Goal: Task Accomplishment & Management: Complete application form

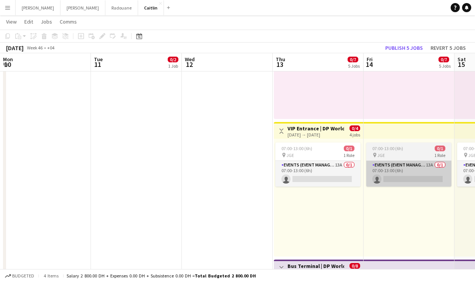
scroll to position [0, 258]
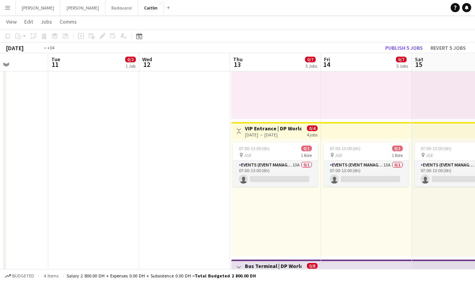
drag, startPoint x: 48, startPoint y: 107, endPoint x: 320, endPoint y: 104, distance: 272.4
click at [338, 100] on app-calendar-viewport "Sun 9 Mon 10 Tue 11 0/2 1 Job Wed 12 Thu 13 0/7 5 Jobs Fri 14 0/7 5 Jobs Sat 15…" at bounding box center [237, 161] width 475 height 747
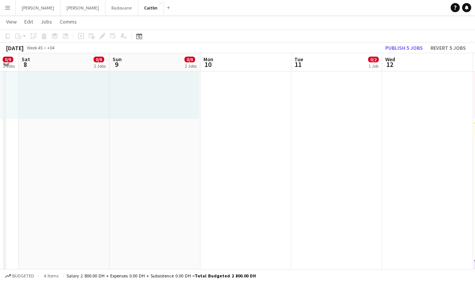
drag, startPoint x: 63, startPoint y: 134, endPoint x: 64, endPoint y: 123, distance: 11.1
click at [321, 106] on app-calendar-viewport "Fri 7 0/9 2 Jobs Sat 8 0/9 2 Jobs Sun 9 0/9 2 Jobs Mon 10 Tue 11 0/2 1 Job Wed …" at bounding box center [237, 161] width 475 height 747
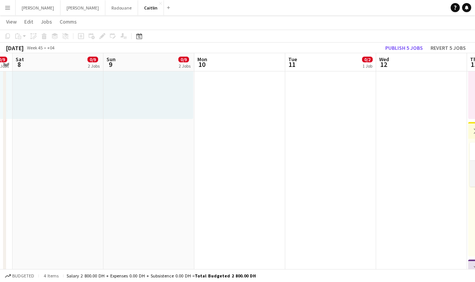
drag, startPoint x: 64, startPoint y: 123, endPoint x: 380, endPoint y: 101, distance: 317.6
click at [330, 99] on app-calendar-viewport "Thu 6 0/9 2 Jobs Fri 7 0/9 2 Jobs Sat 8 0/9 2 Jobs Sun 9 0/9 2 Jobs Mon 10 Tue …" at bounding box center [237, 161] width 475 height 747
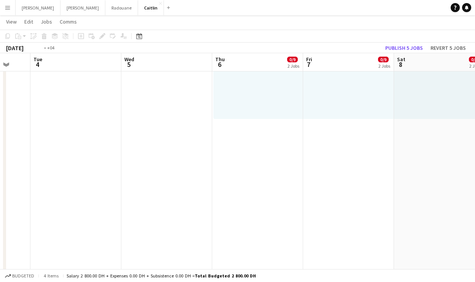
drag, startPoint x: 82, startPoint y: 119, endPoint x: 293, endPoint y: 97, distance: 211.9
click at [293, 97] on app-calendar-viewport "Sun 2 Mon 3 Tue 4 Wed 5 Thu 6 0/9 2 Jobs Fri 7 0/9 2 Jobs Sat 8 0/9 2 Jobs Sun …" at bounding box center [237, 161] width 475 height 747
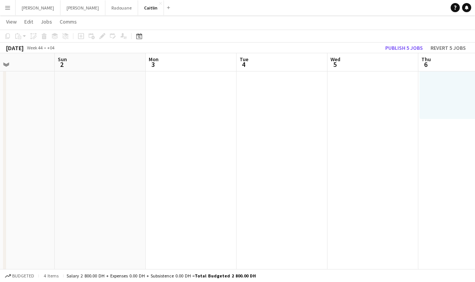
scroll to position [241, 0]
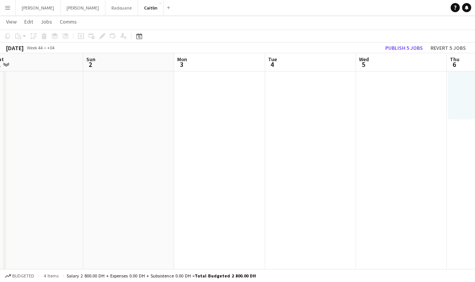
drag, startPoint x: 254, startPoint y: 136, endPoint x: 282, endPoint y: 136, distance: 28.5
click at [282, 136] on app-calendar-viewport "Thu 30 Fri 31 Sat 1 Sun 2 Mon 3 Tue 4 Wed 5 Thu 6 0/9 2 Jobs Fri 7 0/9 2 Jobs S…" at bounding box center [237, 162] width 475 height 747
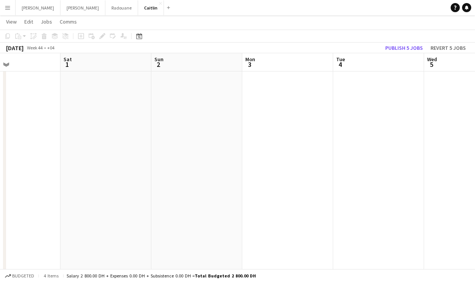
drag, startPoint x: 300, startPoint y: 136, endPoint x: 499, endPoint y: 178, distance: 203.6
click at [475, 178] on html "Menu Boards Boards Boards All jobs Status Workforce Workforce My Workforce Recr…" at bounding box center [237, 154] width 475 height 790
drag, startPoint x: 232, startPoint y: 156, endPoint x: 501, endPoint y: 212, distance: 274.4
click at [475, 212] on html "Menu Boards Boards Boards All jobs Status Workforce Workforce My Workforce Recr…" at bounding box center [237, 154] width 475 height 790
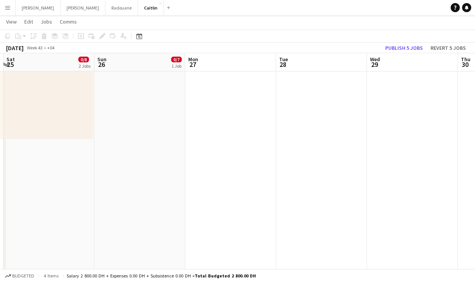
drag, startPoint x: 113, startPoint y: 161, endPoint x: 501, endPoint y: 223, distance: 392.9
click at [475, 223] on html "Menu Boards Boards Boards All jobs Status Workforce Workforce My Workforce Recr…" at bounding box center [237, 154] width 475 height 790
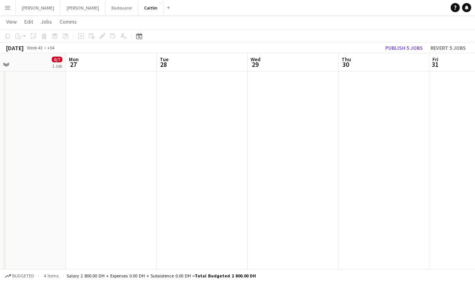
drag, startPoint x: 192, startPoint y: 169, endPoint x: 501, endPoint y: 165, distance: 308.5
click at [475, 165] on html "Menu Boards Boards Boards All jobs Status Workforce Workforce My Workforce Recr…" at bounding box center [237, 154] width 475 height 790
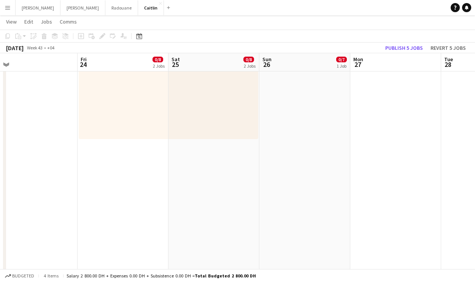
scroll to position [0, 192]
drag, startPoint x: 149, startPoint y: 136, endPoint x: 441, endPoint y: 165, distance: 293.2
click at [437, 165] on app-calendar-viewport "Tue 21 Wed 22 Thu 23 Fri 24 0/8 2 Jobs Sat 25 0/8 2 Jobs Sun 26 0/7 1 Job Mon 2…" at bounding box center [237, 162] width 475 height 747
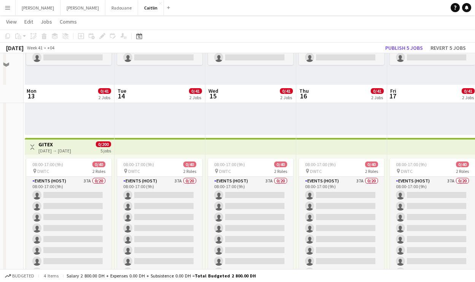
scroll to position [139, 0]
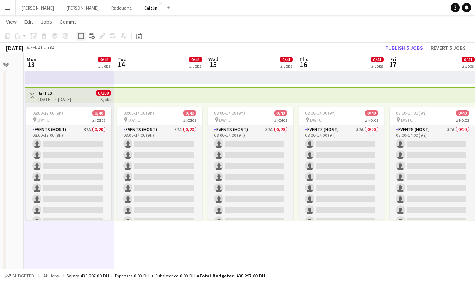
click at [81, 35] on icon "Add job" at bounding box center [81, 36] width 6 height 6
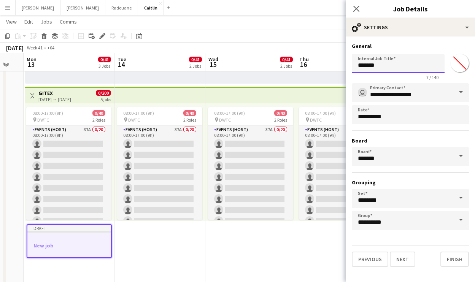
click at [385, 69] on input "*******" at bounding box center [398, 63] width 93 height 19
type input "*****"
click at [397, 257] on button "Next" at bounding box center [402, 259] width 25 height 15
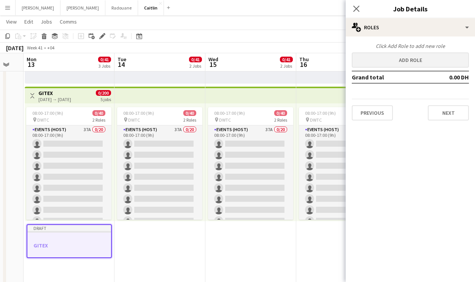
click at [400, 63] on button "Add role" at bounding box center [410, 59] width 117 height 15
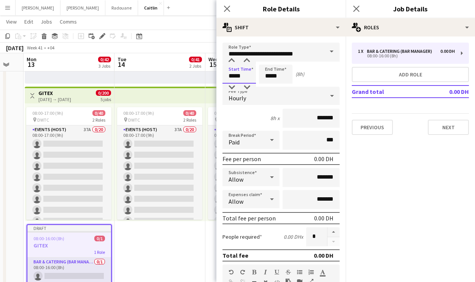
click at [233, 77] on input "*****" at bounding box center [239, 74] width 33 height 19
type input "*****"
click at [270, 76] on input "*****" at bounding box center [275, 74] width 33 height 19
type input "*****"
click at [312, 118] on input "*******" at bounding box center [311, 118] width 57 height 19
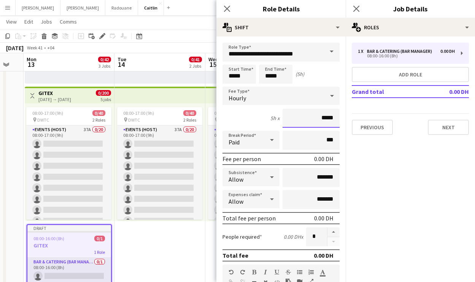
type input "****"
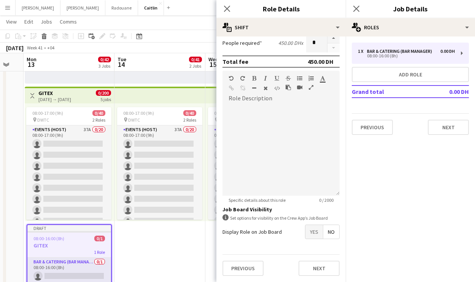
scroll to position [367, 0]
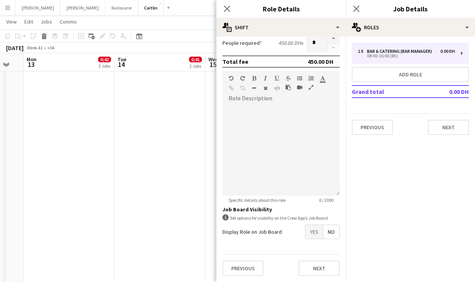
type input "*****"
click at [310, 232] on span "Yes" at bounding box center [313, 232] width 17 height 14
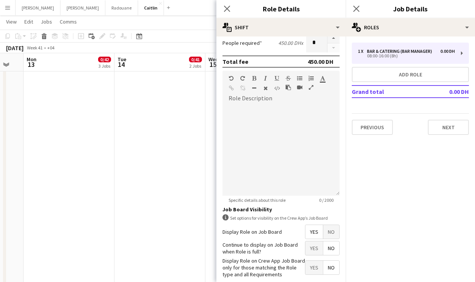
click at [312, 260] on div "Display Role on Crew App Job Board only for those matching the Role type and al…" at bounding box center [281, 268] width 117 height 21
click at [311, 250] on span "Yes" at bounding box center [313, 249] width 17 height 14
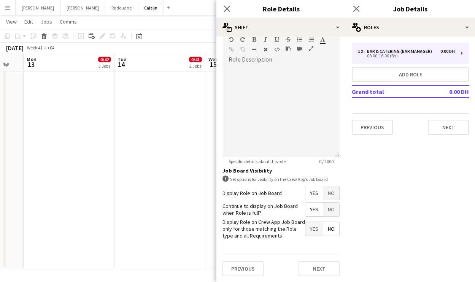
click at [316, 277] on div "Previous Next" at bounding box center [281, 269] width 117 height 28
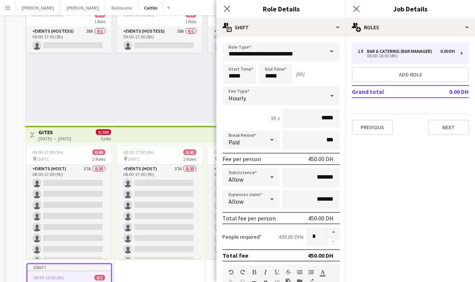
scroll to position [0, 0]
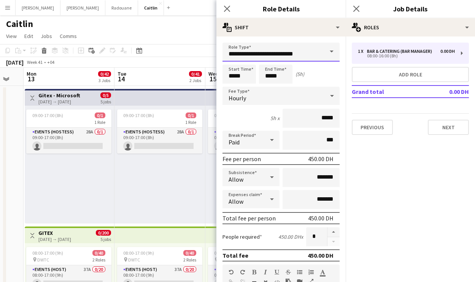
click at [304, 54] on input "**********" at bounding box center [281, 52] width 117 height 19
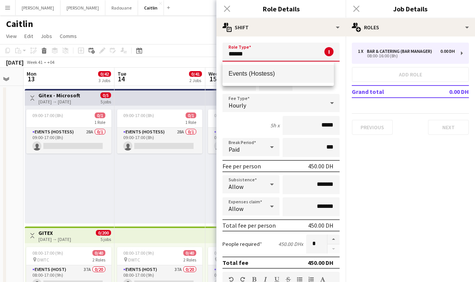
click at [301, 80] on mat-option "Events (Hostess)" at bounding box center [278, 74] width 111 height 18
type input "**********"
type input "********"
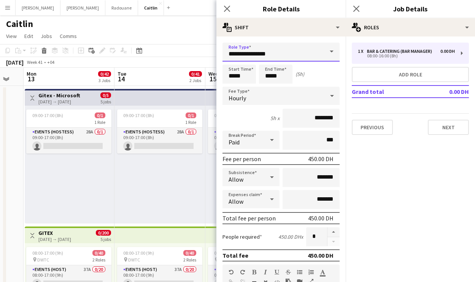
scroll to position [221, 0]
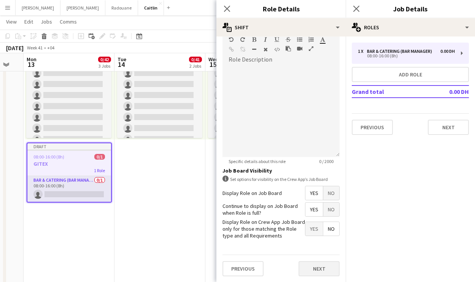
click at [320, 268] on button "Next" at bounding box center [319, 268] width 41 height 15
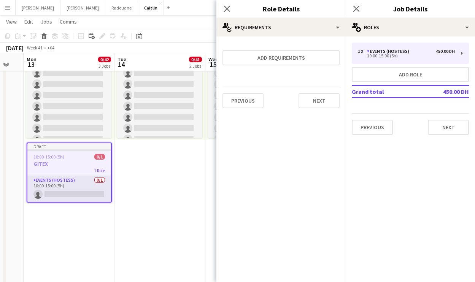
scroll to position [0, 0]
click at [313, 103] on button "Next" at bounding box center [319, 100] width 41 height 15
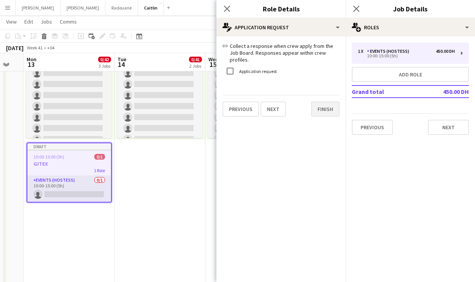
click at [326, 106] on button "Finish" at bounding box center [325, 109] width 29 height 15
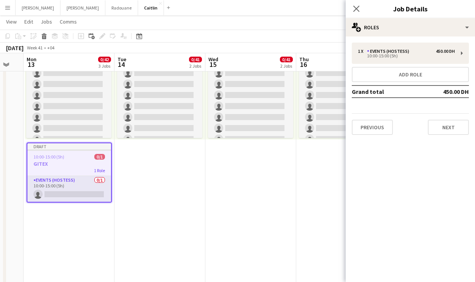
click at [447, 139] on div "1 x Events (Hostess) 450.00 DH 10:00-15:00 (5h) Add role Grand total 450.00 DH …" at bounding box center [410, 89] width 129 height 105
click at [450, 134] on button "Next" at bounding box center [448, 127] width 41 height 15
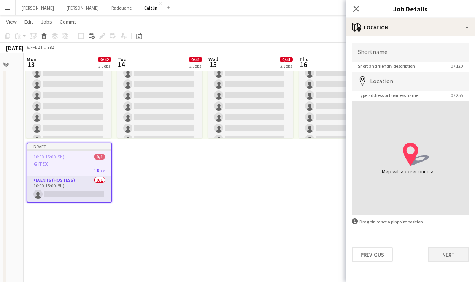
click at [445, 258] on button "Next" at bounding box center [448, 254] width 41 height 15
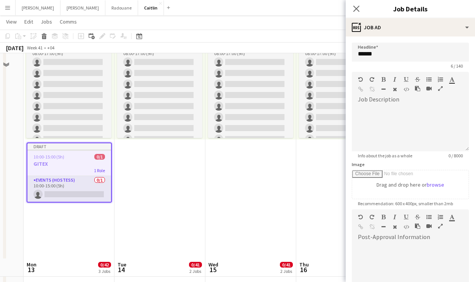
scroll to position [426, 0]
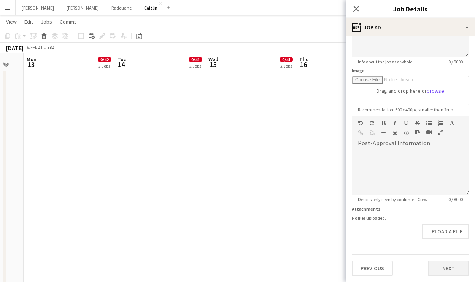
click at [441, 261] on button "Next" at bounding box center [448, 268] width 41 height 15
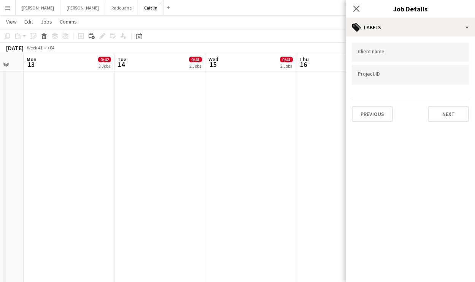
scroll to position [0, 0]
click at [443, 105] on div "Previous Next" at bounding box center [410, 111] width 117 height 22
click at [444, 112] on button "Next" at bounding box center [448, 114] width 41 height 15
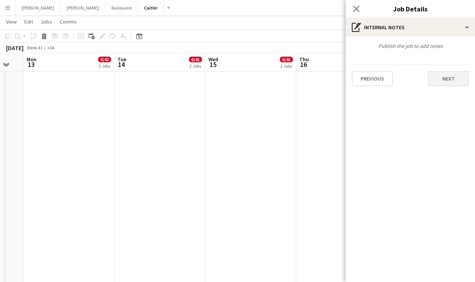
click at [447, 86] on button "Next" at bounding box center [448, 78] width 41 height 15
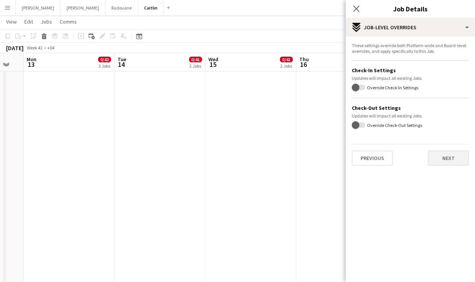
click at [447, 159] on button "Next" at bounding box center [448, 158] width 41 height 15
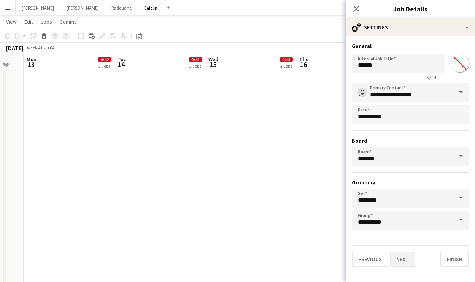
click at [409, 260] on button "Next" at bounding box center [402, 259] width 25 height 15
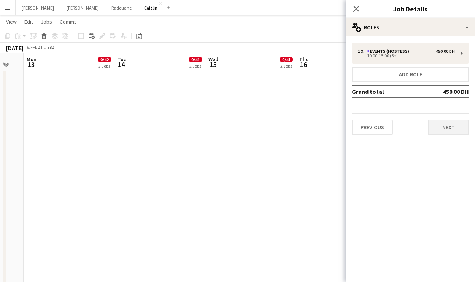
click at [456, 124] on button "Next" at bounding box center [448, 127] width 41 height 15
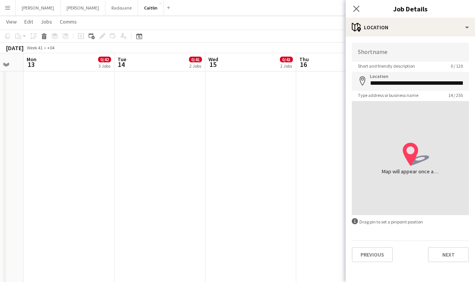
type input "**********"
click at [446, 258] on button "Next" at bounding box center [448, 254] width 41 height 15
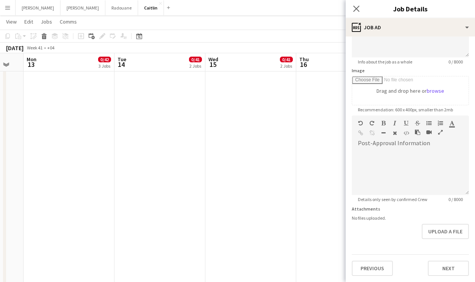
scroll to position [507, 0]
click at [441, 266] on button "Next" at bounding box center [448, 268] width 41 height 15
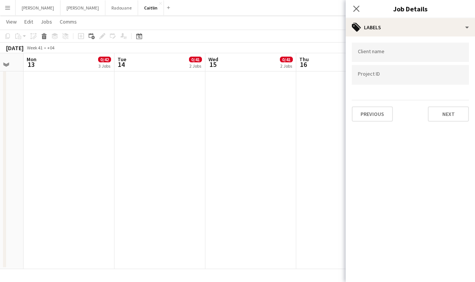
scroll to position [0, 0]
click at [444, 118] on button "Next" at bounding box center [448, 114] width 41 height 15
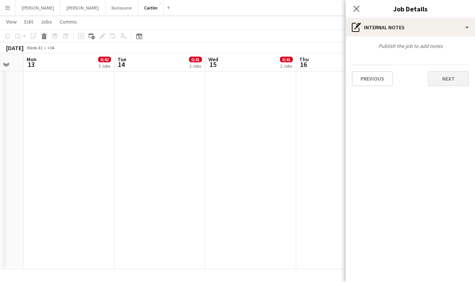
click at [454, 80] on button "Next" at bounding box center [448, 78] width 41 height 15
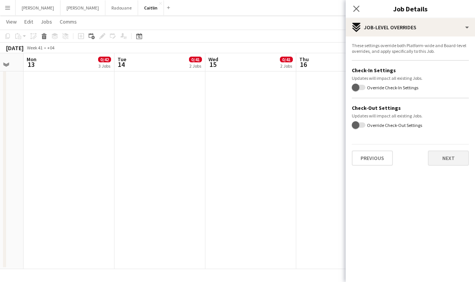
click at [444, 153] on button "Next" at bounding box center [448, 158] width 41 height 15
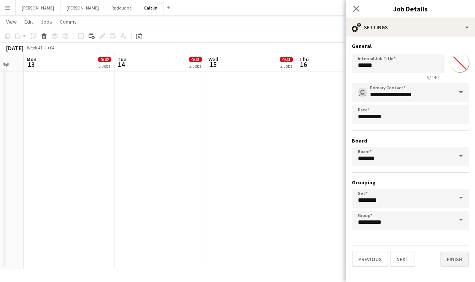
click at [450, 255] on button "Finish" at bounding box center [454, 259] width 29 height 15
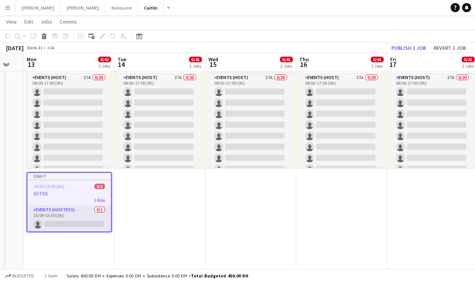
scroll to position [72, 0]
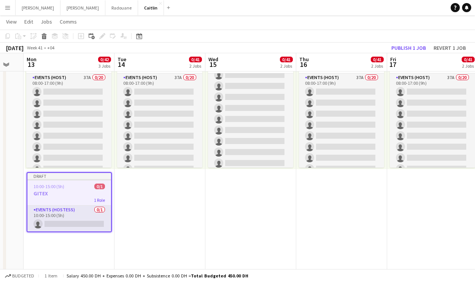
click at [81, 188] on div "10:00-15:00 (5h) 0/1" at bounding box center [69, 187] width 84 height 6
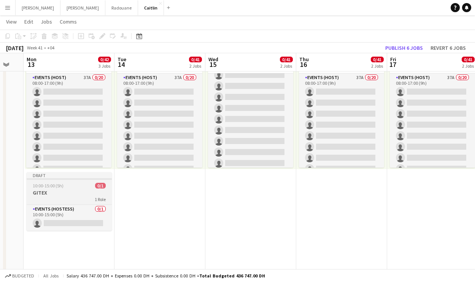
click at [81, 189] on app-job-card "Draft 10:00-15:00 (5h) 0/1 GITEX 1 Role Events (Hostess) 0/1 10:00-15:00 (5h) s…" at bounding box center [69, 201] width 85 height 59
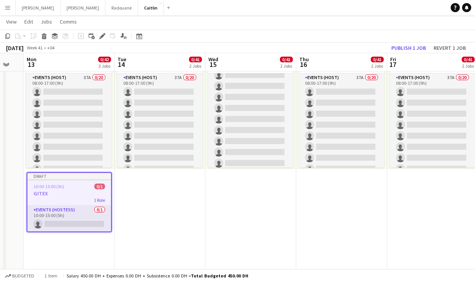
click at [146, 191] on app-date-cell "09:00-17:00 (8h) 0/1 1 Role Events (Hostess) 28A 0/1 09:00-17:00 (8h) single-ne…" at bounding box center [159, 240] width 91 height 692
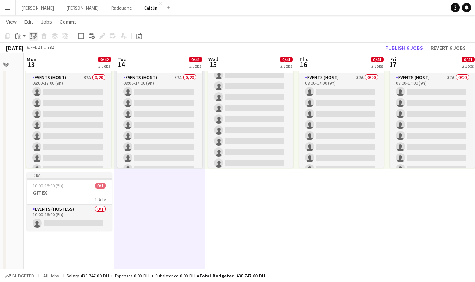
click at [37, 33] on div "Paste linked Job" at bounding box center [33, 36] width 9 height 9
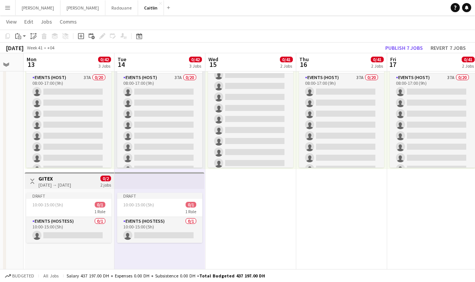
click at [232, 183] on app-date-cell "09:00-17:00 (8h) 0/1 1 Role Events (Hostess) 28A 0/1 09:00-17:00 (8h) single-ne…" at bounding box center [250, 240] width 91 height 692
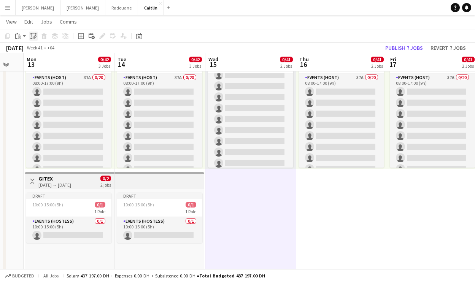
click at [33, 33] on icon "Paste linked Job" at bounding box center [33, 36] width 6 height 6
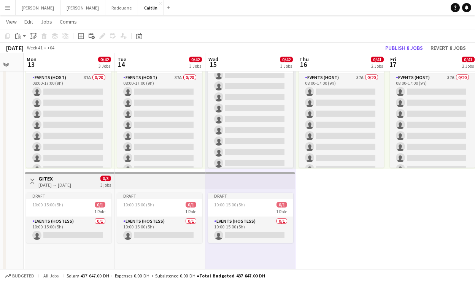
click at [331, 204] on app-date-cell "09:00-17:00 (8h) 0/1 1 Role Events (Hostess) 28A 0/1 09:00-17:00 (8h) single-ne…" at bounding box center [341, 240] width 91 height 692
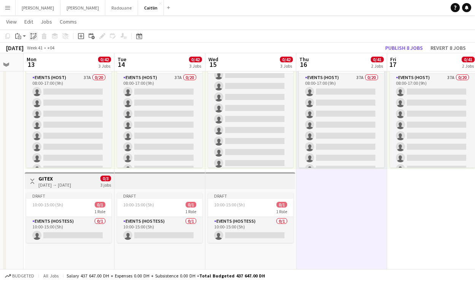
click at [30, 35] on div "Paste linked Job" at bounding box center [33, 36] width 9 height 9
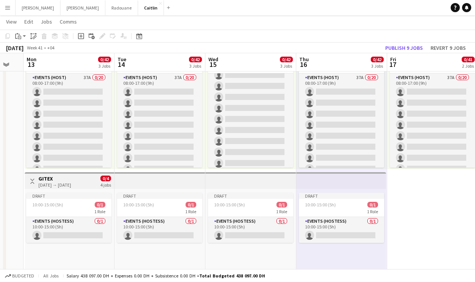
click at [406, 212] on app-date-cell "09:00-17:00 (8h) 0/1 1 Role Events (Hostess) 28A 0/1 09:00-17:00 (8h) single-ne…" at bounding box center [432, 240] width 91 height 692
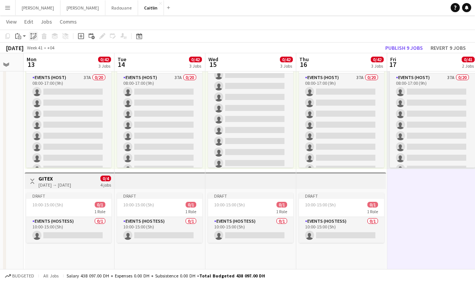
click at [36, 36] on icon at bounding box center [35, 36] width 3 height 3
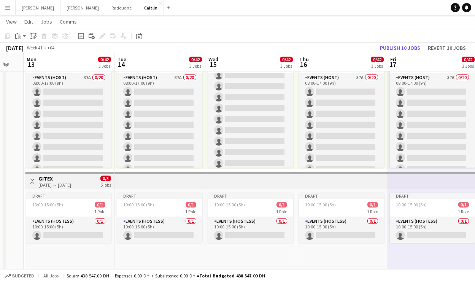
click at [71, 191] on div "Draft 10:00-15:00 (5h) 0/1 1 Role Events (Hostess) 0/1 10:00-15:00 (5h) single-…" at bounding box center [69, 248] width 89 height 118
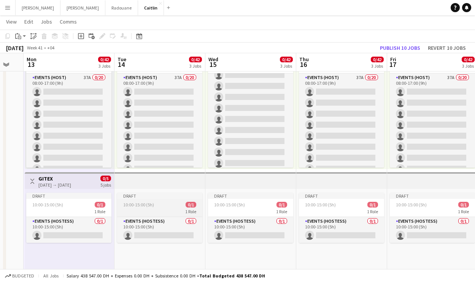
click at [156, 216] on app-job-card "Draft 10:00-15:00 (5h) 0/1 1 Role Events (Hostess) 0/1 10:00-15:00 (5h) single-…" at bounding box center [159, 218] width 85 height 50
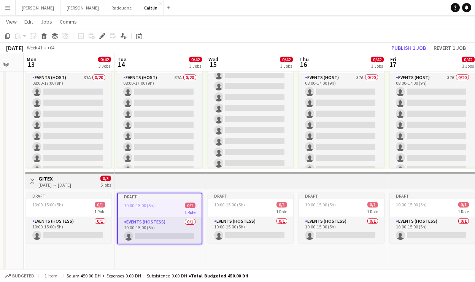
click at [70, 192] on div "Draft 10:00-15:00 (5h) 0/1 1 Role Events (Hostess) 0/1 10:00-15:00 (5h) single-…" at bounding box center [69, 248] width 89 height 118
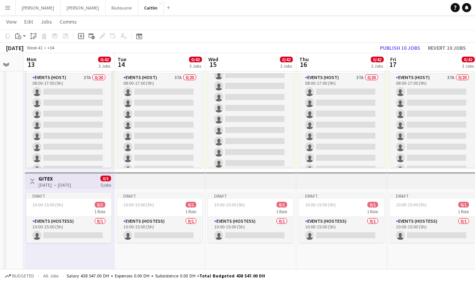
click at [91, 185] on div "Toggle View GITEX [DATE] → [DATE] 0/5 5 jobs" at bounding box center [69, 181] width 83 height 13
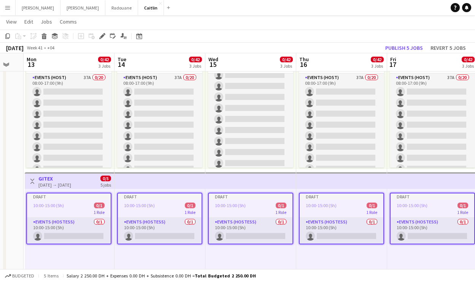
click at [164, 181] on app-top-bar at bounding box center [159, 180] width 91 height 17
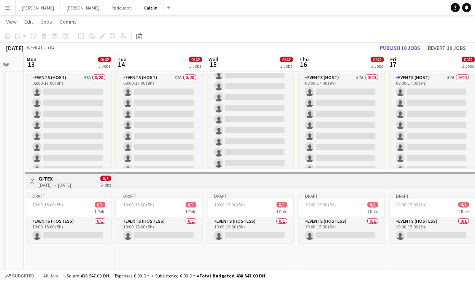
click at [108, 181] on span "0/5" at bounding box center [105, 179] width 11 height 6
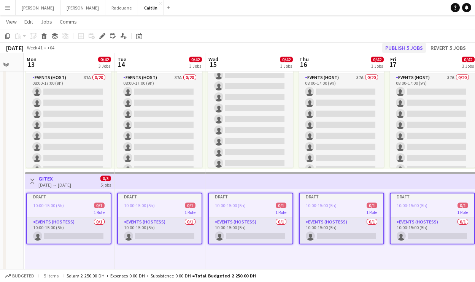
click at [402, 45] on button "Publish 5 jobs" at bounding box center [404, 48] width 44 height 10
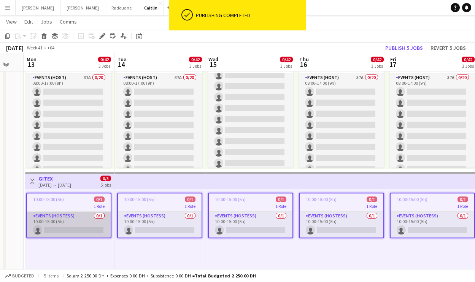
click at [99, 226] on app-card-role "Events (Hostess) 0/1 10:00-15:00 (5h) single-neutral-actions" at bounding box center [69, 225] width 84 height 26
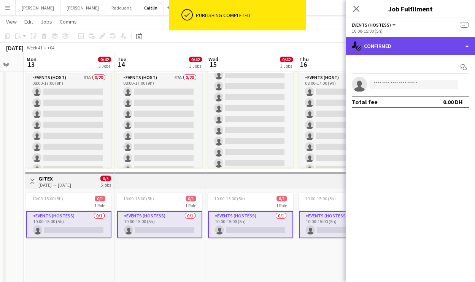
click at [397, 45] on div "single-neutral-actions-check-2 Confirmed" at bounding box center [410, 46] width 129 height 18
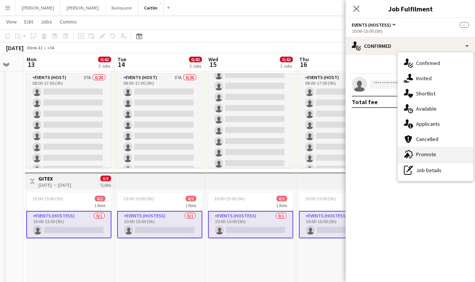
click at [424, 154] on span "Promote" at bounding box center [426, 154] width 20 height 7
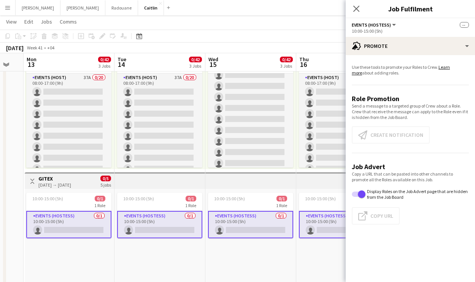
click at [90, 227] on app-card-role "Events (Hostess) 0/1 10:00-15:00 (5h) single-neutral-actions" at bounding box center [68, 224] width 85 height 27
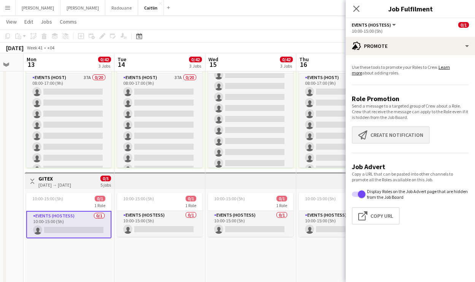
click at [388, 133] on button "Create notification Create notification" at bounding box center [391, 134] width 78 height 17
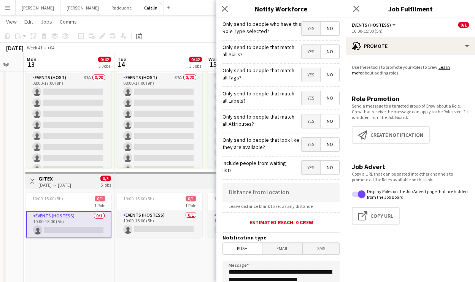
scroll to position [137, 0]
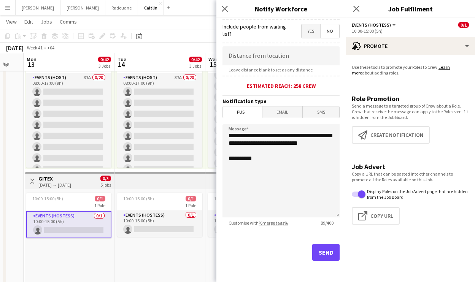
click at [314, 260] on button "Send" at bounding box center [325, 252] width 27 height 17
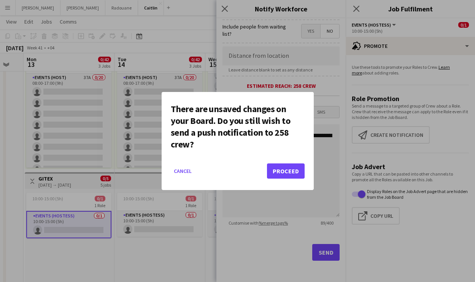
click at [285, 171] on button "Proceed" at bounding box center [286, 171] width 38 height 15
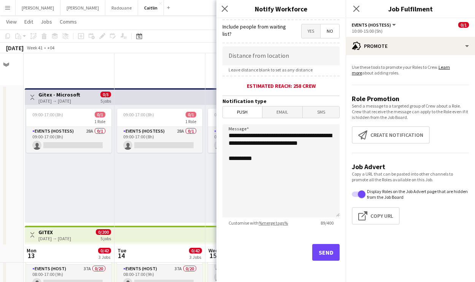
scroll to position [191, 0]
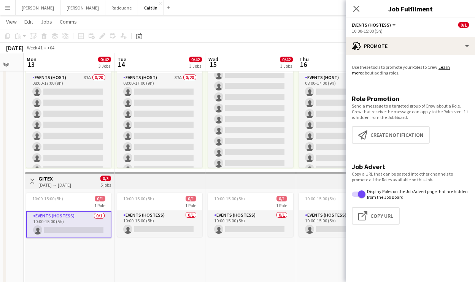
click at [92, 218] on app-card-role "Events (Hostess) 0/1 10:00-15:00 (5h) single-neutral-actions" at bounding box center [68, 224] width 85 height 27
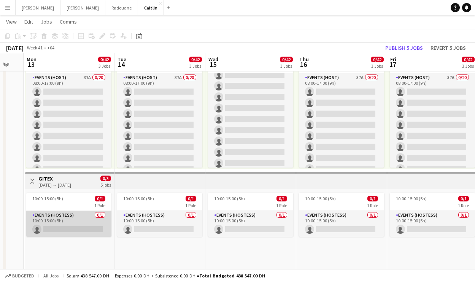
click at [92, 218] on app-card-role "Events (Hostess) 0/1 10:00-15:00 (5h) single-neutral-actions" at bounding box center [68, 224] width 85 height 26
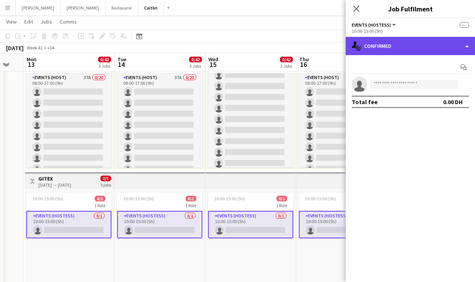
click at [440, 44] on div "single-neutral-actions-check-2 Confirmed" at bounding box center [410, 46] width 129 height 18
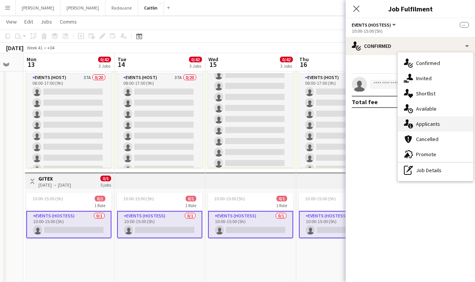
click at [440, 121] on div "single-neutral-actions-information Applicants" at bounding box center [435, 123] width 75 height 15
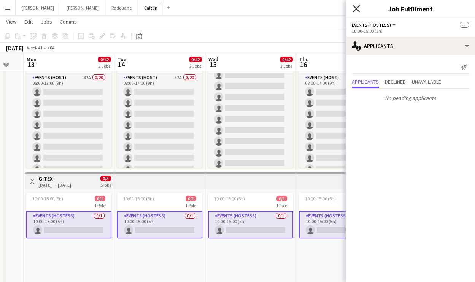
click at [359, 11] on icon "Close pop-in" at bounding box center [356, 8] width 7 height 7
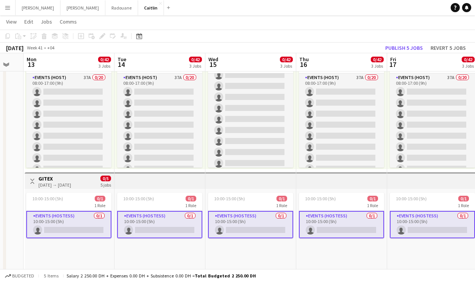
click at [83, 228] on app-card-role "Events (Hostess) 0/1 10:00-15:00 (5h) single-neutral-actions" at bounding box center [68, 224] width 85 height 27
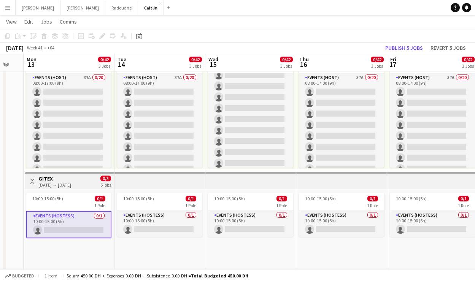
click at [83, 228] on app-card-role "Events (Hostess) 0/1 10:00-15:00 (5h) single-neutral-actions" at bounding box center [68, 224] width 85 height 27
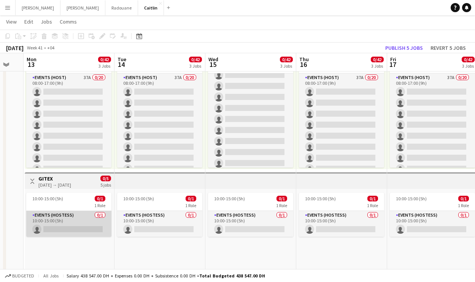
click at [88, 218] on app-card-role "Events (Hostess) 0/1 10:00-15:00 (5h) single-neutral-actions" at bounding box center [68, 224] width 85 height 26
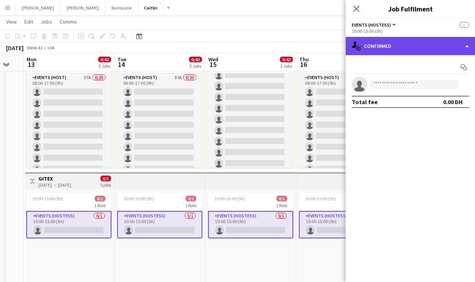
click at [403, 38] on div "single-neutral-actions-check-2 Confirmed" at bounding box center [410, 46] width 129 height 18
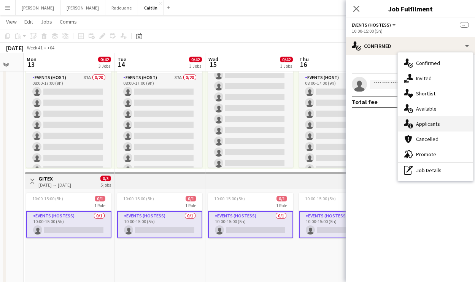
click at [424, 126] on span "Applicants" at bounding box center [428, 124] width 24 height 7
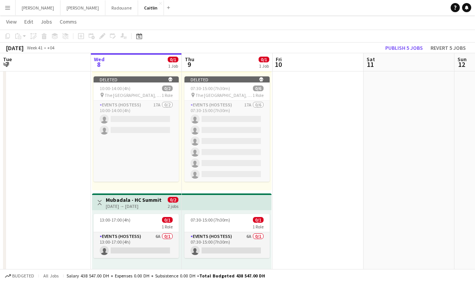
scroll to position [232, 0]
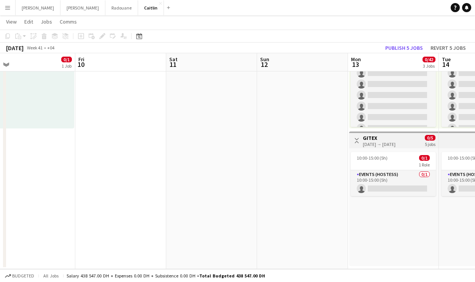
drag, startPoint x: 276, startPoint y: 157, endPoint x: 89, endPoint y: 156, distance: 187.5
click at [25, 168] on app-calendar-viewport "Sun 5 0/1 1 Job Mon 6 Tue 7 Wed 8 0/1 1 Job Thu 9 0/1 1 Job Fri 10 Sat 11 Sun 1…" at bounding box center [237, 34] width 475 height 472
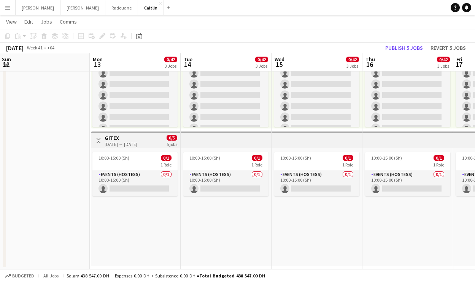
drag, startPoint x: 290, startPoint y: 158, endPoint x: 43, endPoint y: 146, distance: 247.5
click at [43, 146] on app-calendar-viewport "Thu 9 0/1 1 Job Fri 10 Sat 11 Sun 12 Mon 13 0/42 3 Jobs Tue 14 0/42 3 Jobs Wed …" at bounding box center [237, 34] width 475 height 472
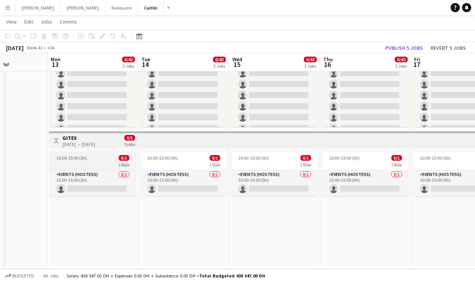
click at [106, 168] on app-job-card "10:00-15:00 (5h) 0/1 1 Role Events (Hostess) 0/1 10:00-15:00 (5h) single-neutra…" at bounding box center [92, 174] width 85 height 44
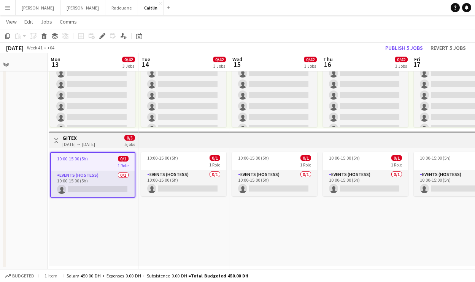
click at [113, 146] on div "Toggle View GITEX [DATE] → [DATE] 0/5 5 jobs" at bounding box center [93, 140] width 83 height 13
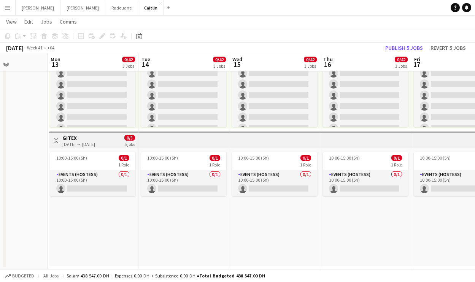
click at [122, 137] on div "Toggle View GITEX [DATE] → [DATE] 0/5 5 jobs" at bounding box center [93, 140] width 83 height 13
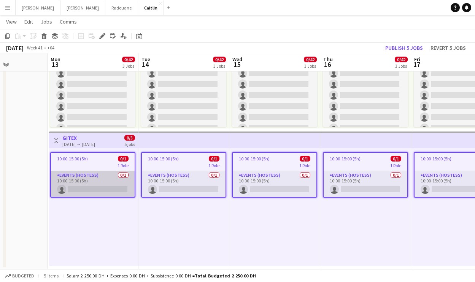
click at [114, 184] on app-card-role "Events (Hostess) 0/1 10:00-15:00 (5h) single-neutral-actions" at bounding box center [93, 184] width 84 height 26
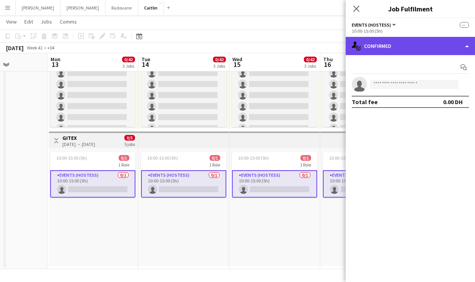
click at [418, 50] on div "single-neutral-actions-check-2 Confirmed" at bounding box center [410, 46] width 129 height 18
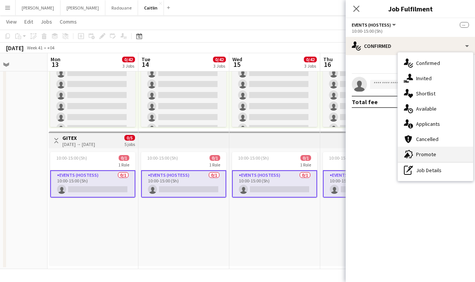
click at [430, 154] on span "Promote" at bounding box center [426, 154] width 20 height 7
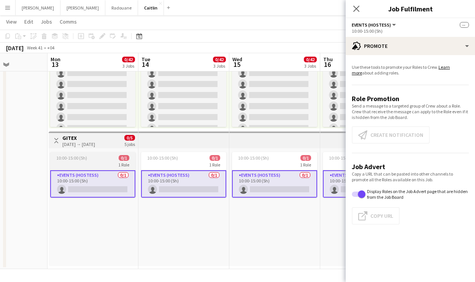
click at [121, 179] on app-card-role "Events (Hostess) 0/1 10:00-15:00 (5h) single-neutral-actions" at bounding box center [92, 183] width 85 height 27
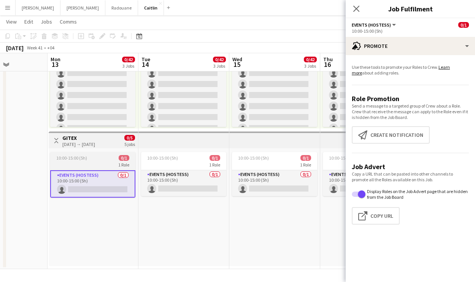
click at [117, 159] on div "10:00-15:00 (5h) 0/1" at bounding box center [92, 158] width 85 height 6
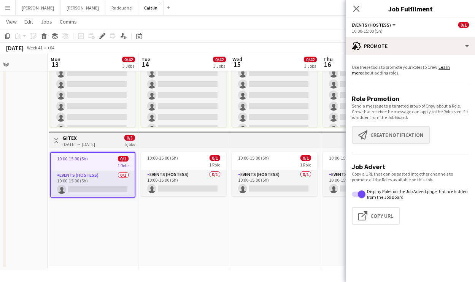
click at [409, 136] on button "Create notification Create notification" at bounding box center [391, 134] width 78 height 17
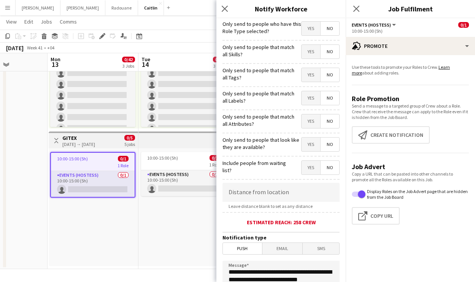
scroll to position [137, 0]
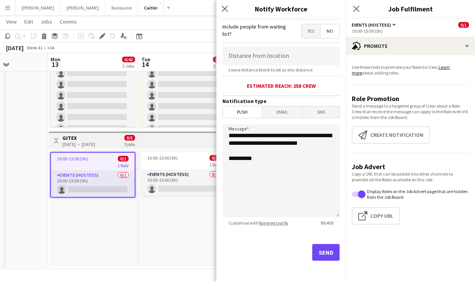
click at [314, 258] on button "Send" at bounding box center [325, 252] width 27 height 17
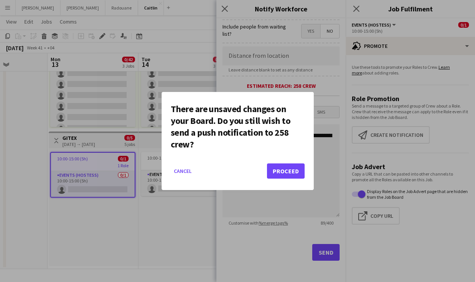
click at [284, 166] on button "Proceed" at bounding box center [286, 171] width 38 height 15
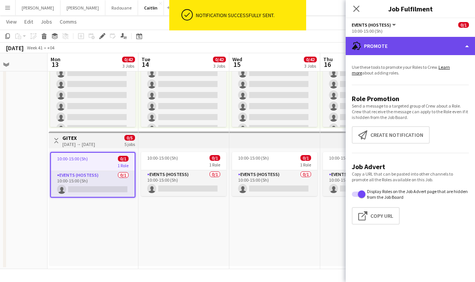
click at [392, 45] on div "advertising-megaphone Promote" at bounding box center [410, 46] width 129 height 18
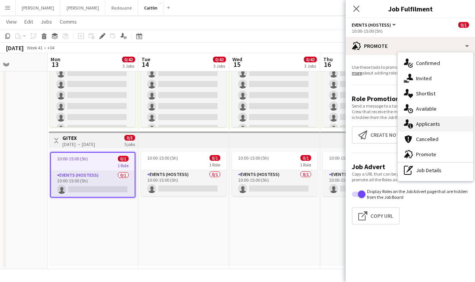
click at [433, 129] on div "single-neutral-actions-information Applicants" at bounding box center [435, 123] width 75 height 15
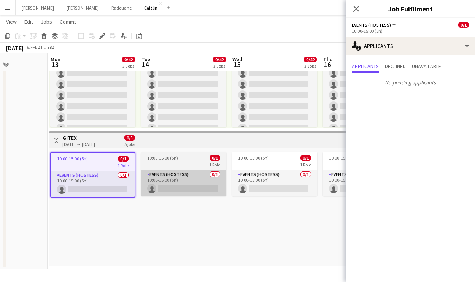
click at [198, 171] on app-card-role "Events (Hostess) 0/1 10:00-15:00 (5h) single-neutral-actions" at bounding box center [183, 183] width 85 height 26
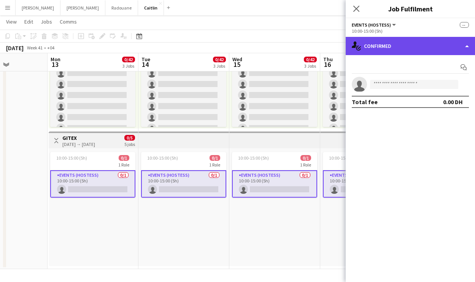
click at [380, 47] on div "single-neutral-actions-check-2 Confirmed" at bounding box center [410, 46] width 129 height 18
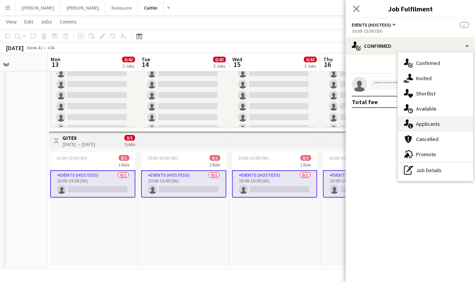
click at [424, 123] on span "Applicants" at bounding box center [428, 124] width 24 height 7
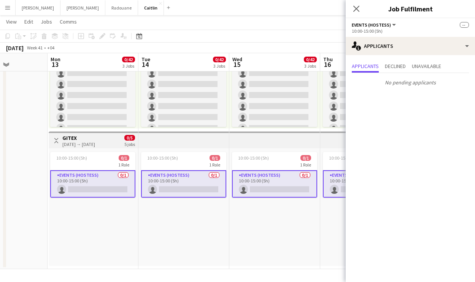
click at [105, 182] on app-card-role "Events (Hostess) 0/1 10:00-15:00 (5h) single-neutral-actions" at bounding box center [92, 183] width 85 height 27
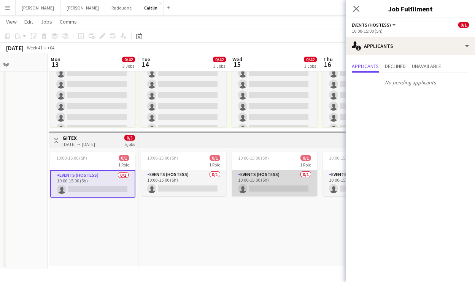
click at [240, 189] on app-card-role "Events (Hostess) 0/1 10:00-15:00 (5h) single-neutral-actions" at bounding box center [274, 183] width 85 height 26
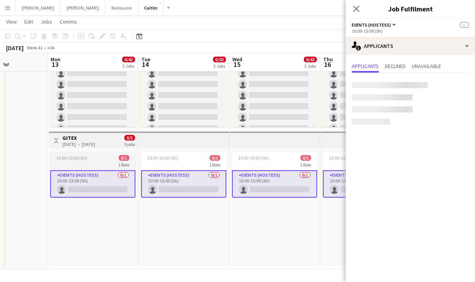
click at [101, 161] on app-job-card "10:00-15:00 (5h) 0/1 1 Role Events (Hostess) 0/1 10:00-15:00 (5h) single-neutra…" at bounding box center [92, 175] width 85 height 46
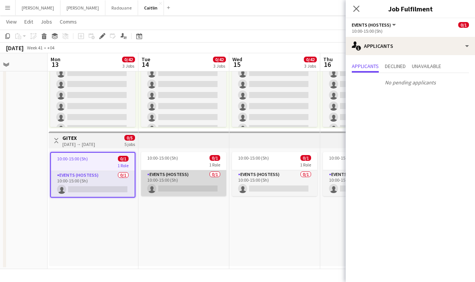
click at [198, 183] on app-card-role "Events (Hostess) 0/1 10:00-15:00 (5h) single-neutral-actions" at bounding box center [183, 183] width 85 height 26
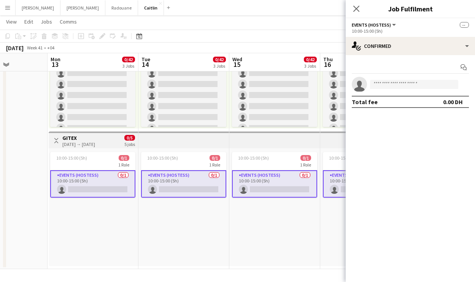
click at [121, 182] on app-card-role "Events (Hostess) 0/1 10:00-15:00 (5h) single-neutral-actions" at bounding box center [92, 183] width 85 height 27
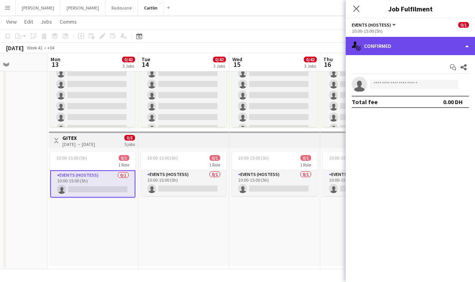
click at [458, 44] on div "single-neutral-actions-check-2 Confirmed" at bounding box center [410, 46] width 129 height 18
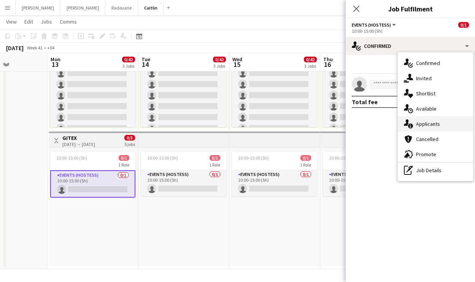
click at [445, 128] on div "single-neutral-actions-information Applicants" at bounding box center [435, 123] width 75 height 15
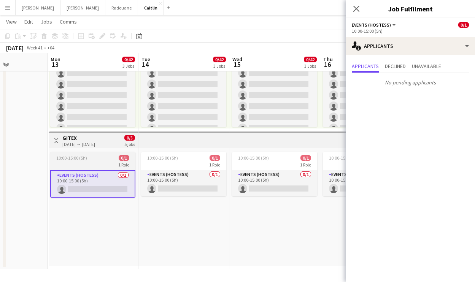
click at [96, 164] on div "1 Role" at bounding box center [92, 165] width 85 height 6
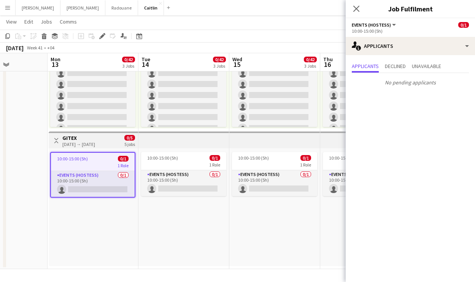
click at [129, 141] on div "5 jobs" at bounding box center [129, 144] width 11 height 6
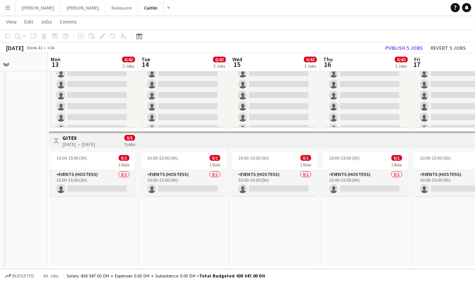
click at [153, 146] on app-top-bar at bounding box center [183, 140] width 91 height 17
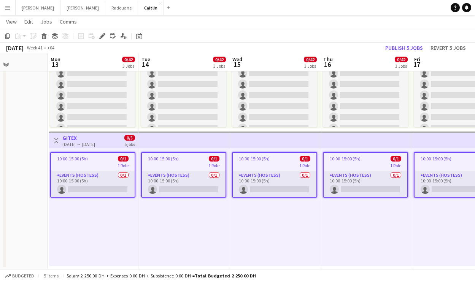
click at [157, 167] on div "1 Role" at bounding box center [184, 165] width 84 height 6
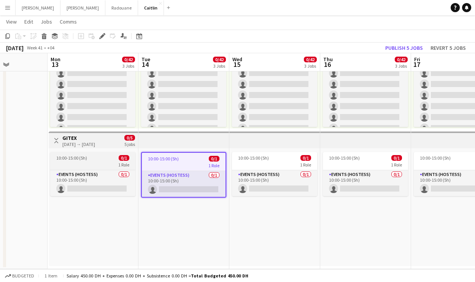
click at [123, 161] on app-job-card "10:00-15:00 (5h) 0/1 1 Role Events (Hostess) 0/1 10:00-15:00 (5h) single-neutra…" at bounding box center [92, 174] width 85 height 44
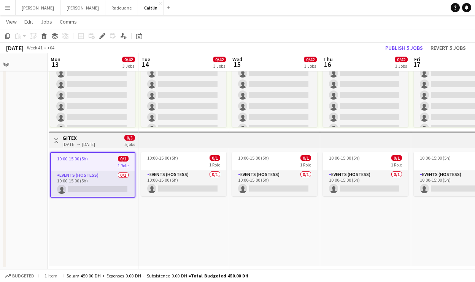
click at [123, 161] on span "0/1" at bounding box center [123, 159] width 11 height 6
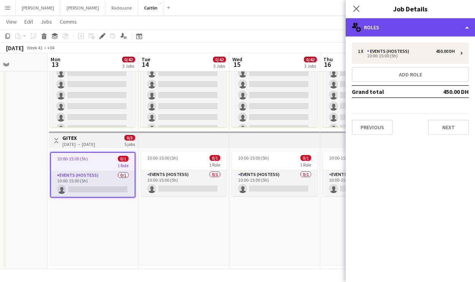
click at [438, 30] on div "multiple-users-add Roles" at bounding box center [410, 27] width 129 height 18
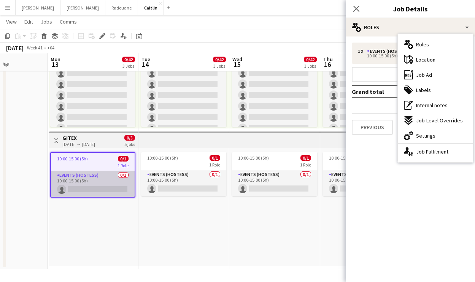
click at [120, 192] on app-card-role "Events (Hostess) 0/1 10:00-15:00 (5h) single-neutral-actions" at bounding box center [93, 184] width 84 height 26
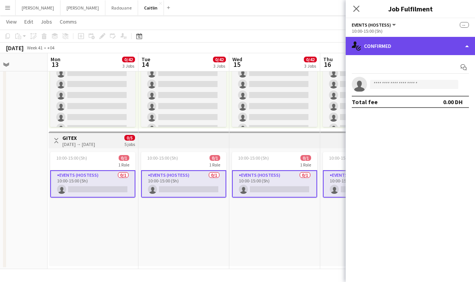
click at [398, 49] on div "single-neutral-actions-check-2 Confirmed" at bounding box center [410, 46] width 129 height 18
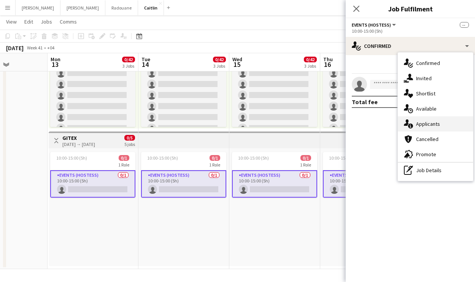
click at [421, 121] on span "Applicants" at bounding box center [428, 124] width 24 height 7
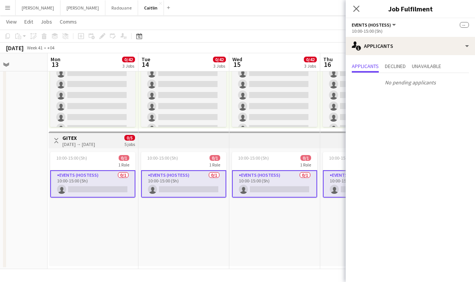
click at [119, 180] on app-card-role "Events (Hostess) 0/1 10:00-15:00 (5h) single-neutral-actions" at bounding box center [92, 183] width 85 height 27
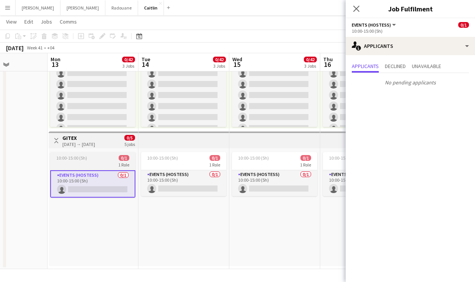
click at [115, 159] on div "10:00-15:00 (5h) 0/1" at bounding box center [92, 158] width 85 height 6
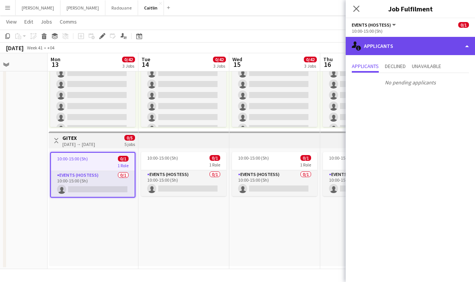
click at [387, 46] on div "single-neutral-actions-information Applicants" at bounding box center [410, 46] width 129 height 18
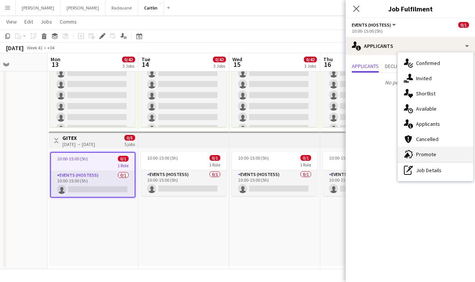
click at [437, 149] on div "advertising-megaphone Promote" at bounding box center [435, 154] width 75 height 15
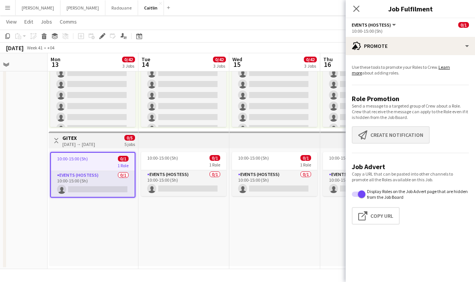
click at [400, 135] on button "Create notification Create notification" at bounding box center [391, 134] width 78 height 17
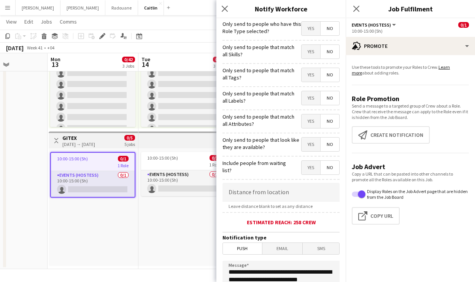
scroll to position [137, 0]
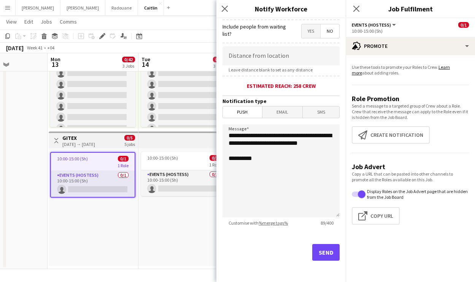
click at [312, 260] on button "Send" at bounding box center [325, 252] width 27 height 17
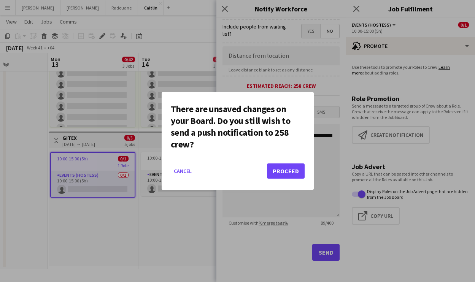
click at [297, 175] on button "Proceed" at bounding box center [286, 171] width 38 height 15
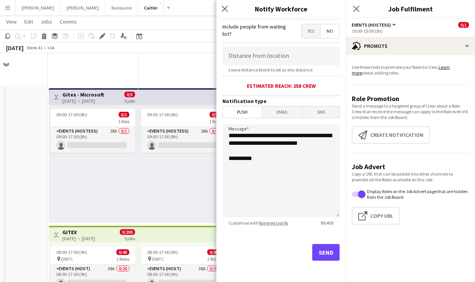
scroll to position [232, 0]
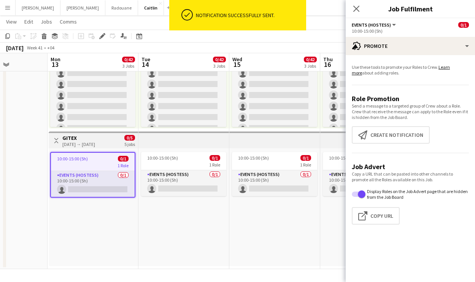
click at [220, 202] on div "10:00-15:00 (5h) 0/1 1 Role Events (Hostess) 0/1 10:00-15:00 (5h) single-neutra…" at bounding box center [183, 207] width 91 height 118
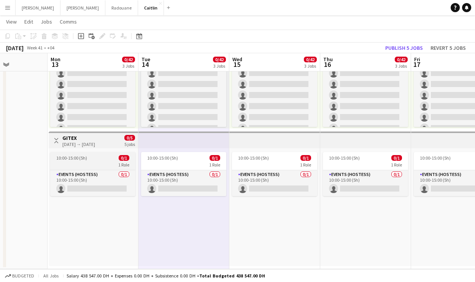
click at [106, 167] on div "1 Role" at bounding box center [92, 165] width 85 height 6
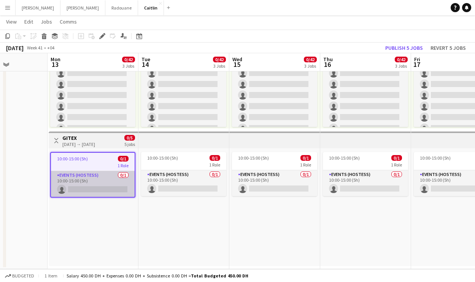
click at [112, 176] on app-card-role "Events (Hostess) 0/1 10:00-15:00 (5h) single-neutral-actions" at bounding box center [93, 184] width 84 height 26
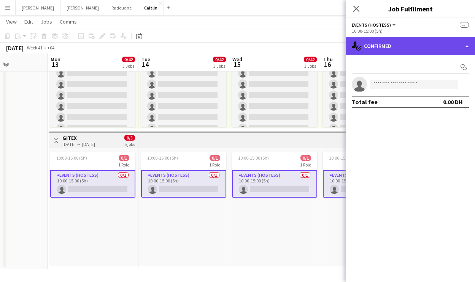
click at [402, 48] on div "single-neutral-actions-check-2 Confirmed" at bounding box center [410, 46] width 129 height 18
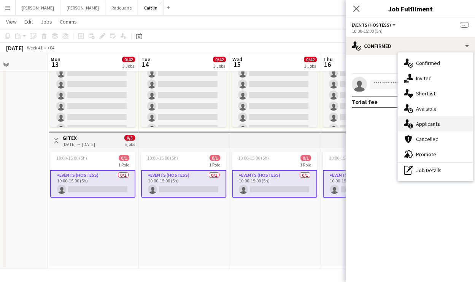
click at [424, 126] on span "Applicants" at bounding box center [428, 124] width 24 height 7
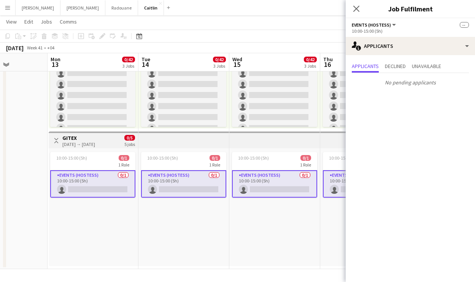
click at [93, 180] on app-card-role "Events (Hostess) 0/1 10:00-15:00 (5h) single-neutral-actions" at bounding box center [92, 183] width 85 height 27
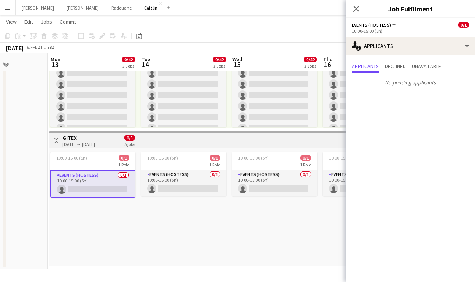
click at [125, 184] on app-card-role "Events (Hostess) 0/1 10:00-15:00 (5h) single-neutral-actions" at bounding box center [92, 183] width 85 height 27
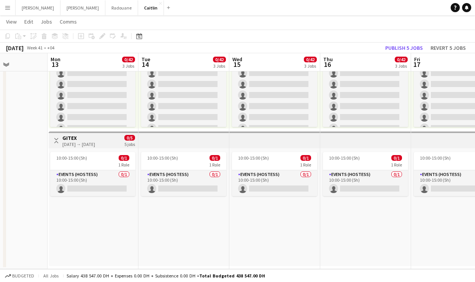
click at [117, 170] on div "Events (Hostess) 0/1 10:00-15:00 (5h) single-neutral-actions" at bounding box center [92, 183] width 85 height 26
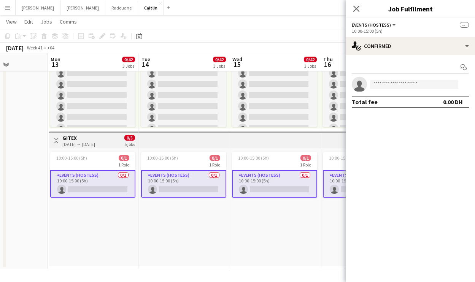
click at [386, 35] on app-options-switcher "Events (Hostess) All roles Events (Hostess) -- 10:00-15:00 (5h)" at bounding box center [410, 27] width 129 height 19
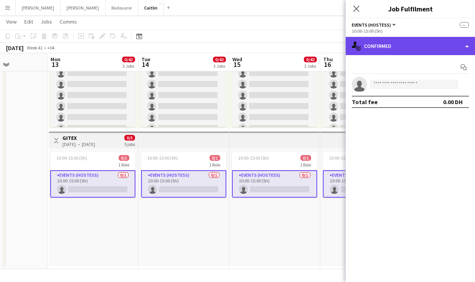
click at [390, 47] on div "single-neutral-actions-check-2 Confirmed" at bounding box center [410, 46] width 129 height 18
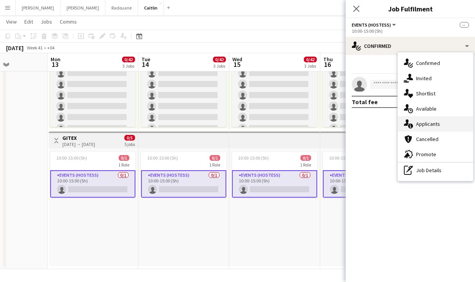
click at [425, 118] on div "single-neutral-actions-information Applicants" at bounding box center [435, 123] width 75 height 15
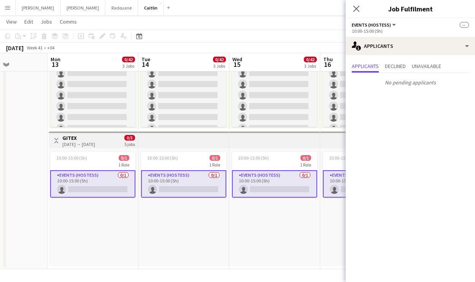
click at [104, 184] on app-card-role "Events (Hostess) 0/1 10:00-15:00 (5h) single-neutral-actions" at bounding box center [92, 183] width 85 height 27
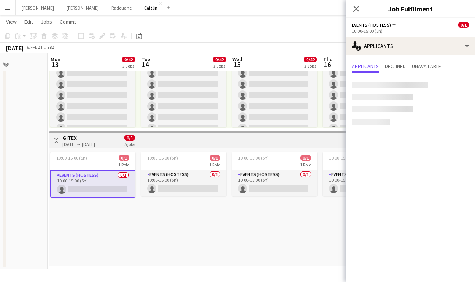
click at [104, 167] on div "1 Role" at bounding box center [92, 165] width 85 height 6
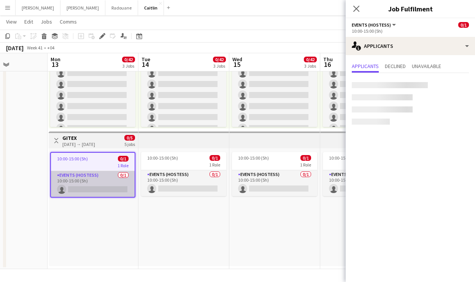
click at [104, 179] on app-card-role "Events (Hostess) 0/1 10:00-15:00 (5h) single-neutral-actions" at bounding box center [93, 184] width 84 height 26
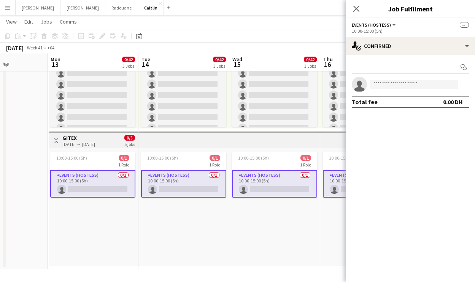
click at [105, 179] on app-card-role "Events (Hostess) 0/1 10:00-15:00 (5h) single-neutral-actions" at bounding box center [92, 183] width 85 height 27
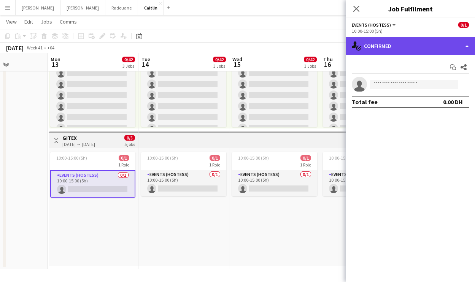
click at [401, 37] on div "single-neutral-actions-check-2 Confirmed" at bounding box center [410, 46] width 129 height 18
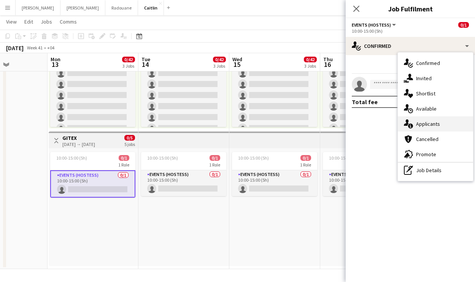
click at [414, 121] on div "single-neutral-actions-information Applicants" at bounding box center [435, 123] width 75 height 15
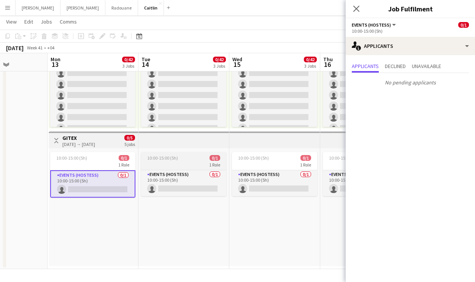
click at [208, 160] on div "10:00-15:00 (5h) 0/1" at bounding box center [183, 158] width 85 height 6
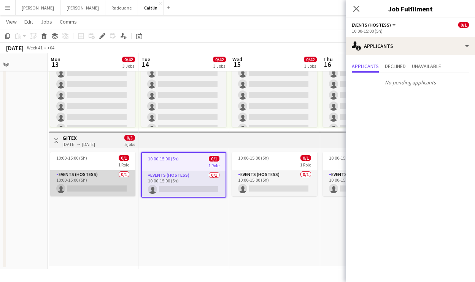
click at [92, 180] on app-card-role "Events (Hostess) 0/1 10:00-15:00 (5h) single-neutral-actions" at bounding box center [92, 183] width 85 height 26
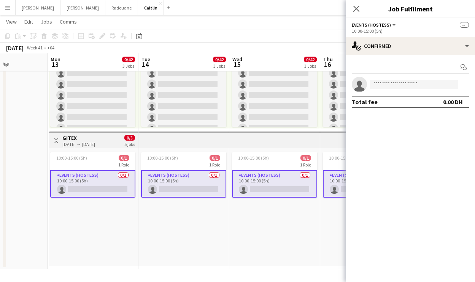
click at [383, 56] on div "Start chat single-neutral-actions Total fee 0.00 DH" at bounding box center [410, 84] width 129 height 59
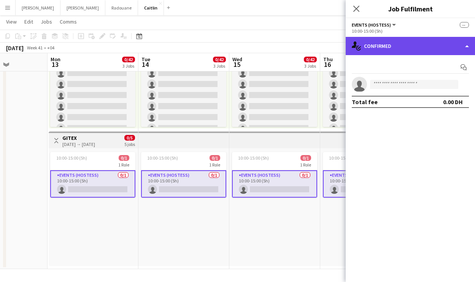
click at [388, 48] on div "single-neutral-actions-check-2 Confirmed" at bounding box center [410, 46] width 129 height 18
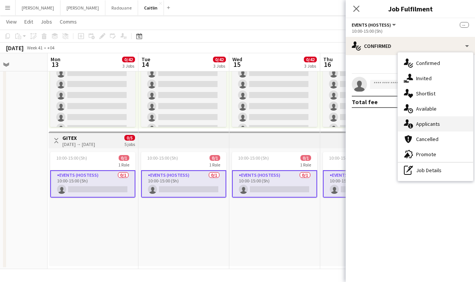
click at [425, 127] on span "Applicants" at bounding box center [428, 124] width 24 height 7
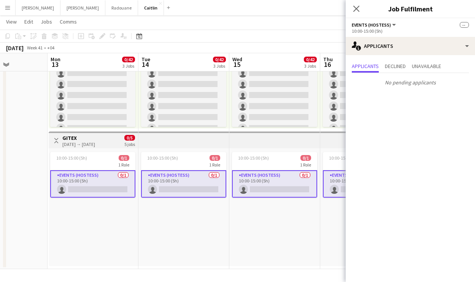
click at [110, 177] on app-card-role "Events (Hostess) 0/1 10:00-15:00 (5h) single-neutral-actions" at bounding box center [92, 183] width 85 height 27
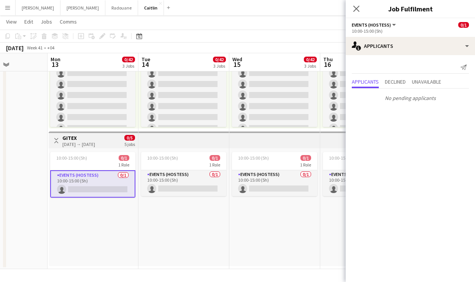
click at [100, 176] on app-card-role "Events (Hostess) 0/1 10:00-15:00 (5h) single-neutral-actions" at bounding box center [92, 183] width 85 height 27
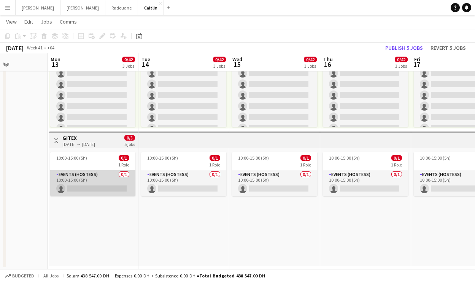
click at [100, 176] on app-card-role "Events (Hostess) 0/1 10:00-15:00 (5h) single-neutral-actions" at bounding box center [92, 183] width 85 height 26
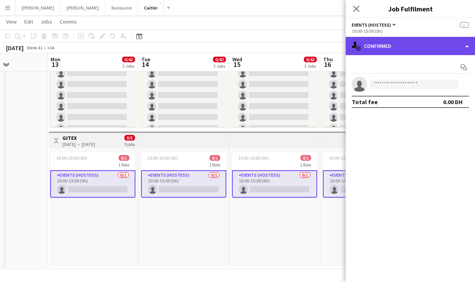
click at [395, 53] on div "single-neutral-actions-check-2 Confirmed" at bounding box center [410, 46] width 129 height 18
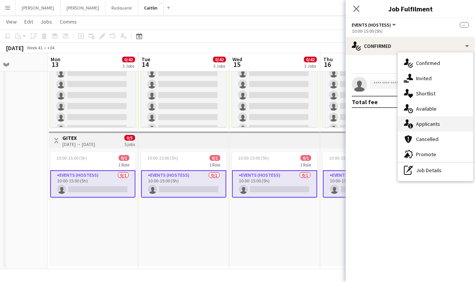
click at [413, 122] on div "single-neutral-actions-information Applicants" at bounding box center [435, 123] width 75 height 15
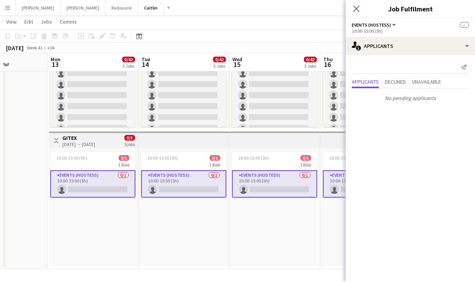
click at [112, 178] on app-card-role "Events (Hostess) 0/1 10:00-15:00 (5h) single-neutral-actions" at bounding box center [92, 183] width 85 height 27
